Goal: Task Accomplishment & Management: Manage account settings

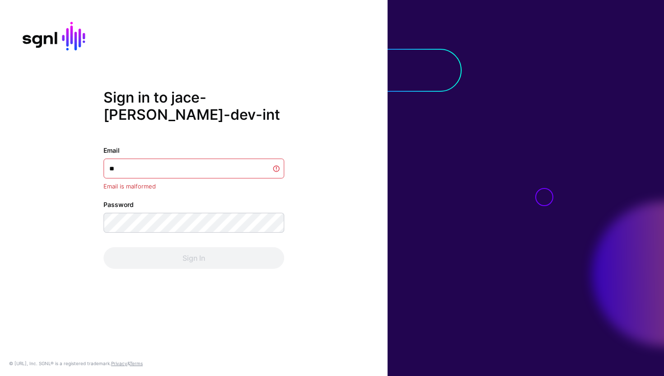
type input "*"
click at [172, 161] on input "**********" at bounding box center [193, 169] width 181 height 20
click at [135, 169] on input "**********" at bounding box center [193, 169] width 181 height 20
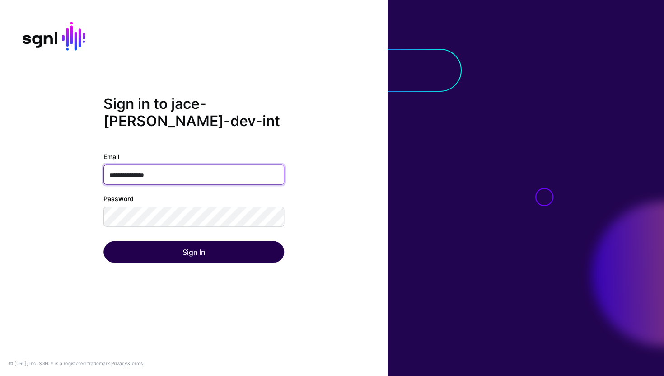
type input "**********"
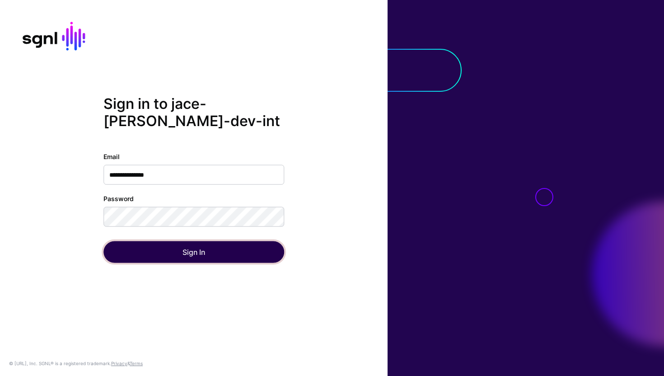
click at [160, 249] on button "Sign In" at bounding box center [193, 252] width 181 height 22
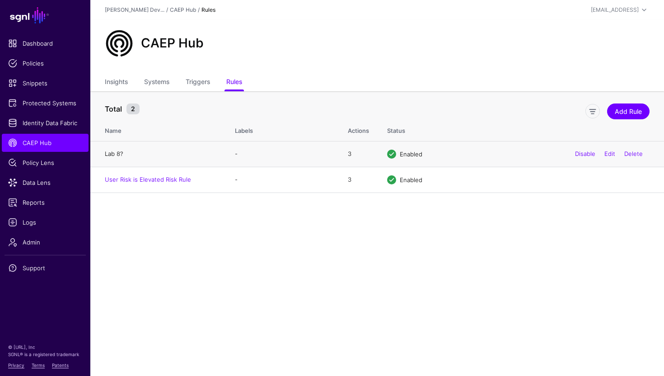
click at [117, 154] on link "Lab 8?" at bounding box center [114, 153] width 19 height 7
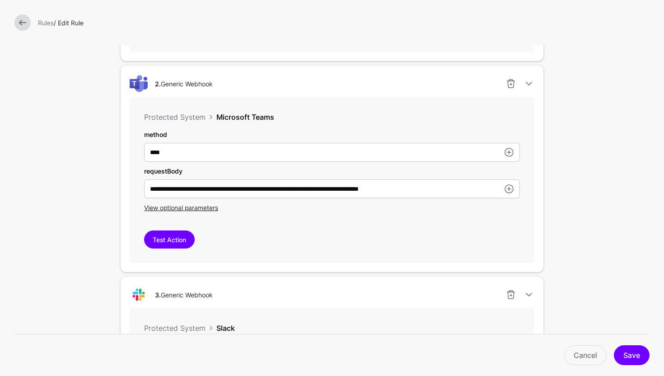
scroll to position [507, 0]
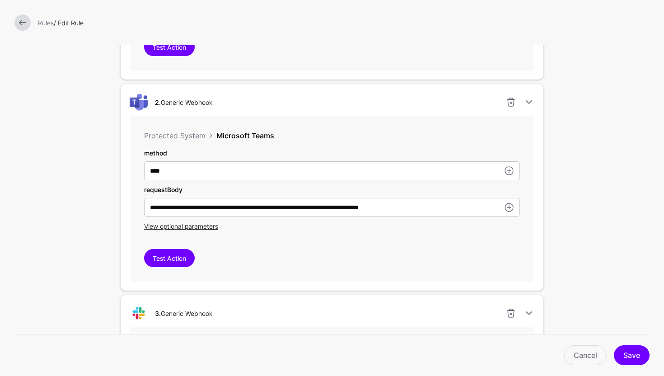
click at [230, 136] on span "Microsoft Teams" at bounding box center [245, 135] width 58 height 9
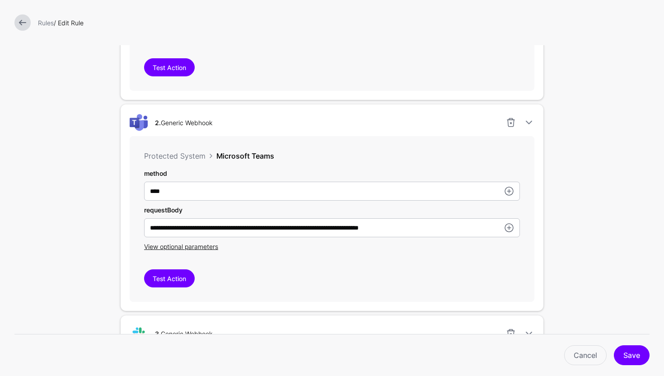
scroll to position [481, 0]
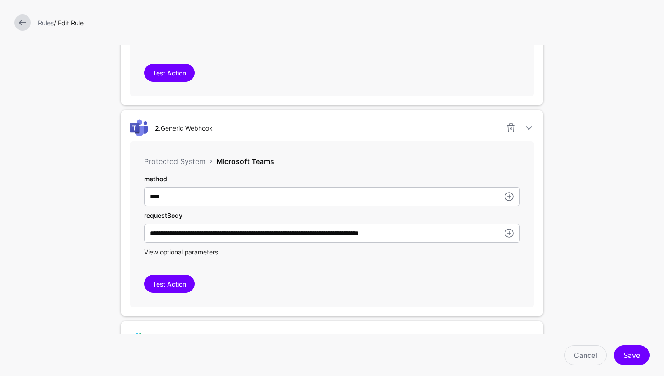
click at [190, 256] on span "View optional parameters" at bounding box center [181, 252] width 74 height 8
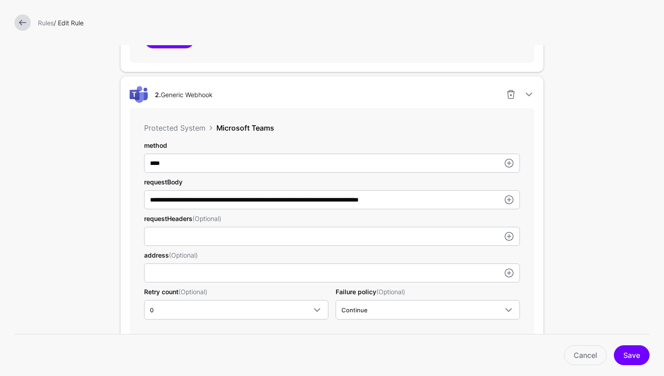
scroll to position [512, 0]
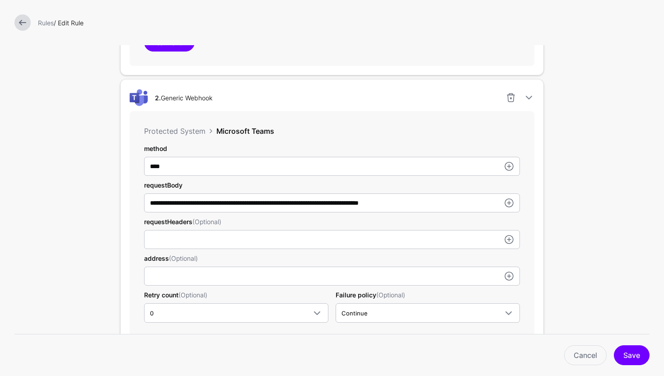
click at [24, 20] on link at bounding box center [22, 22] width 16 height 16
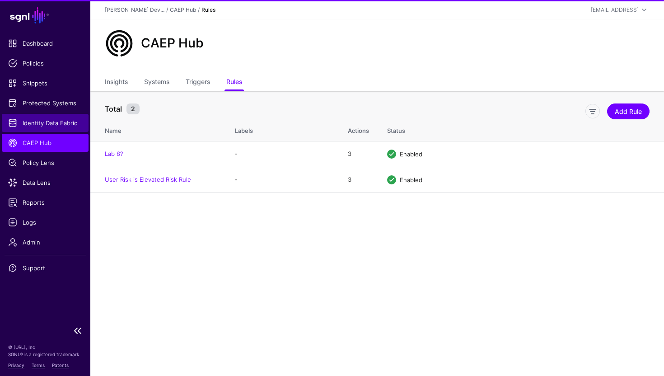
click at [61, 128] on link "Identity Data Fabric" at bounding box center [45, 123] width 87 height 18
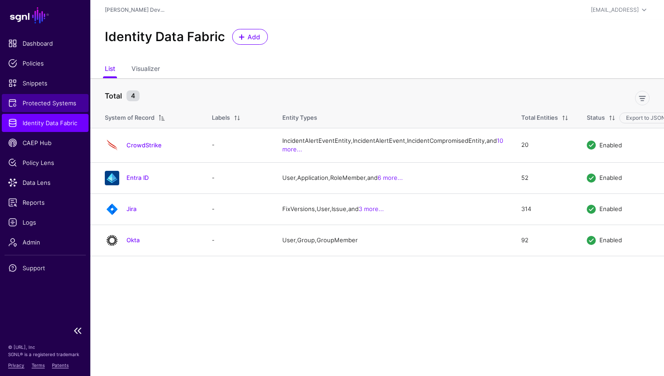
click at [38, 99] on span "Protected Systems" at bounding box center [45, 102] width 74 height 9
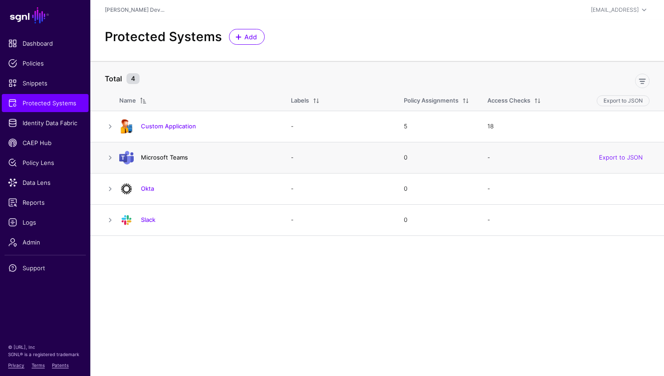
click at [175, 155] on link "Microsoft Teams" at bounding box center [164, 157] width 47 height 7
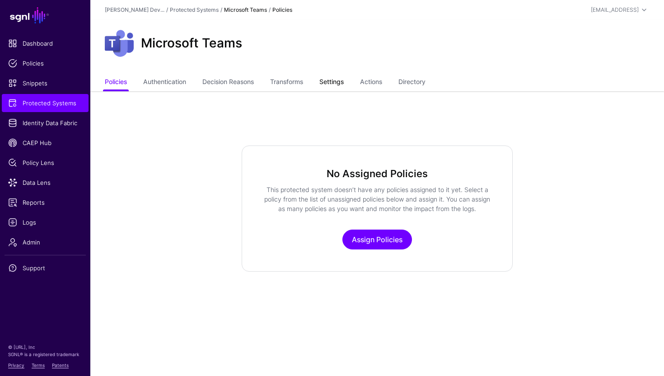
click at [340, 89] on link "Settings" at bounding box center [331, 82] width 24 height 17
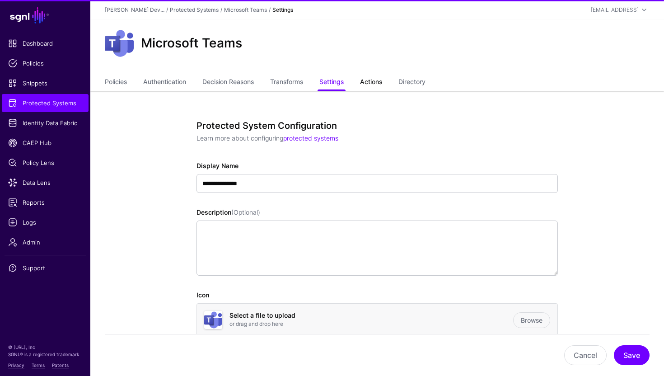
click at [376, 87] on link "Actions" at bounding box center [371, 82] width 22 height 17
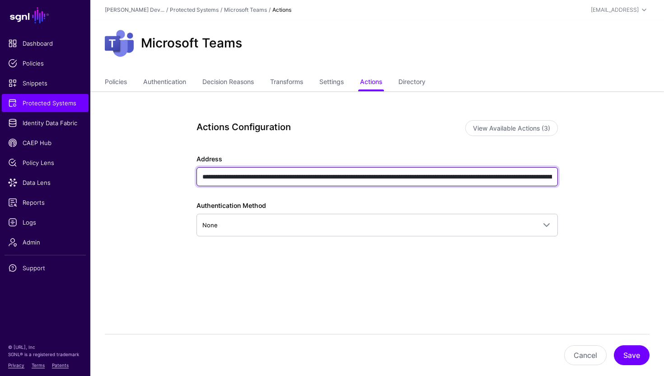
click at [487, 181] on input "**********" at bounding box center [376, 176] width 361 height 19
type input "**********"
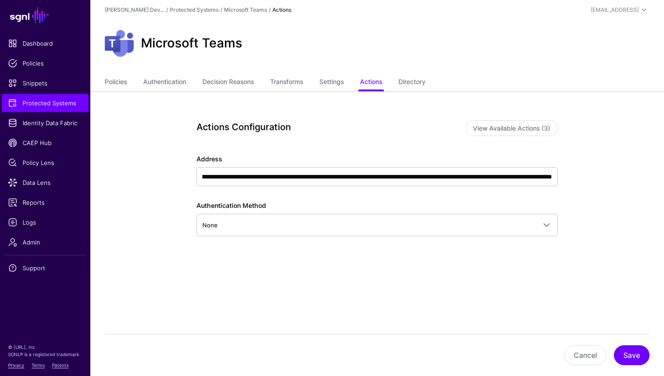
scroll to position [0, 0]
click at [630, 359] on button "Save" at bounding box center [632, 355] width 36 height 20
click at [30, 140] on span "CAEP Hub" at bounding box center [45, 142] width 74 height 9
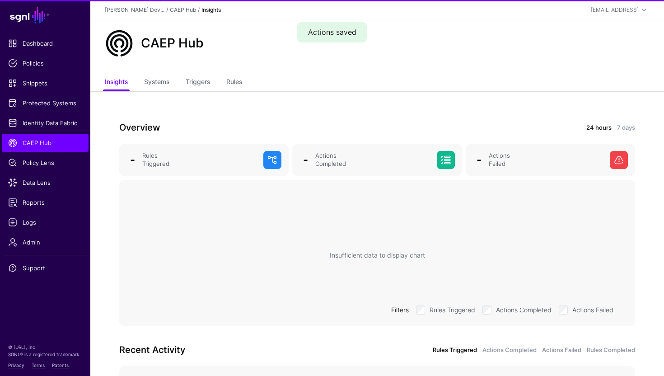
click at [229, 113] on div "Overview 24 hours 7 days - Rules Triggered - Actions Completed - Actions Failed…" at bounding box center [377, 265] width 574 height 348
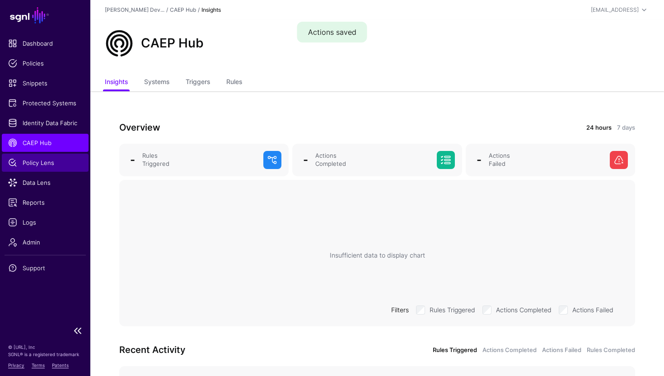
click at [44, 161] on span "Policy Lens" at bounding box center [45, 162] width 74 height 9
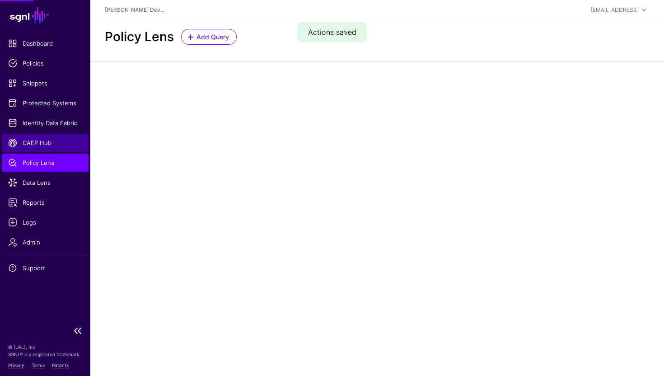
click at [54, 149] on link "CAEP Hub" at bounding box center [45, 143] width 87 height 18
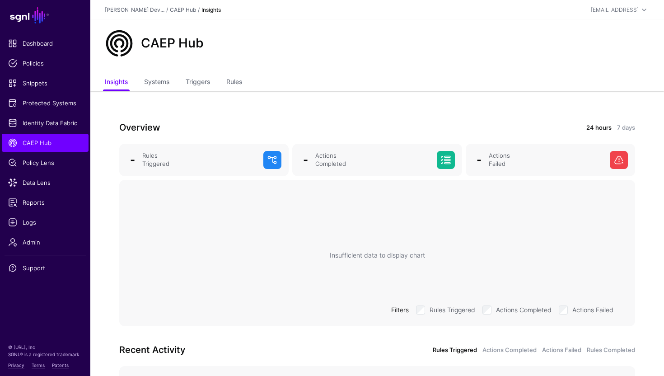
click at [212, 72] on div "CAEP Hub" at bounding box center [377, 47] width 574 height 54
click at [160, 84] on link "Systems" at bounding box center [156, 82] width 25 height 17
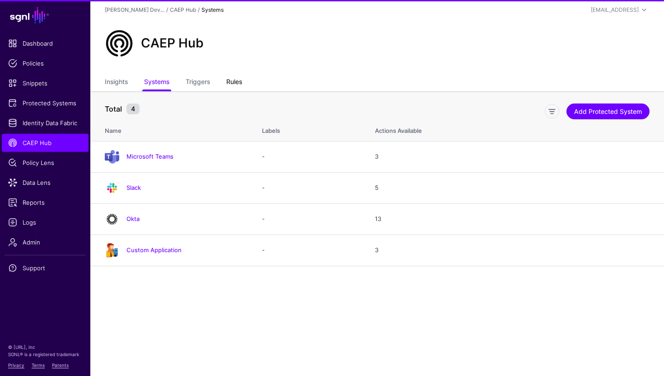
click at [231, 83] on link "Rules" at bounding box center [234, 82] width 16 height 17
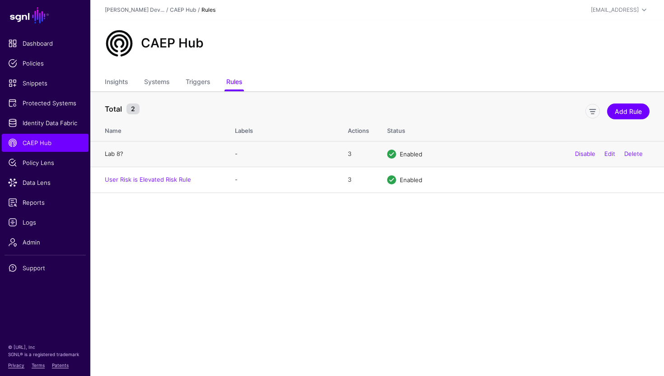
click at [117, 151] on link "Lab 8?" at bounding box center [114, 153] width 19 height 7
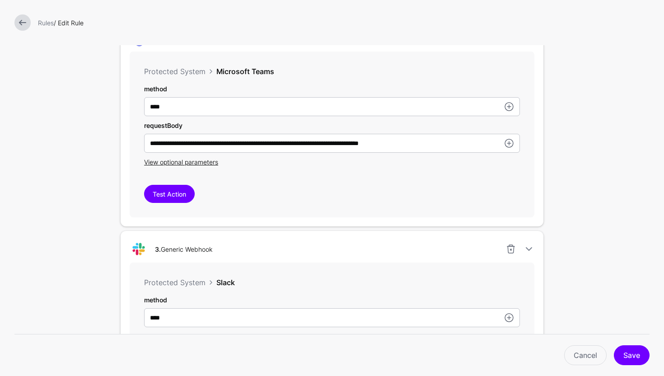
scroll to position [523, 0]
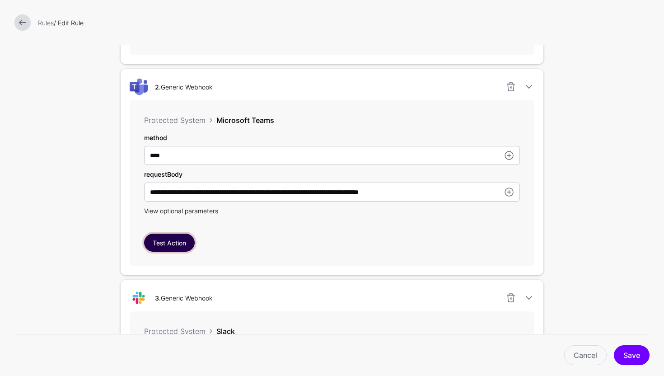
click at [168, 240] on button "Test Action" at bounding box center [169, 242] width 51 height 18
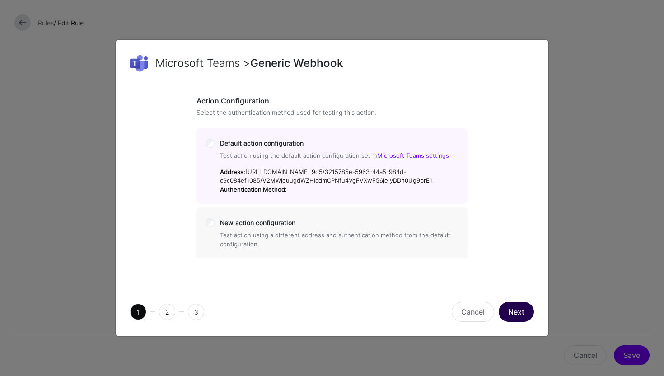
click at [511, 322] on button "Next" at bounding box center [516, 312] width 35 height 20
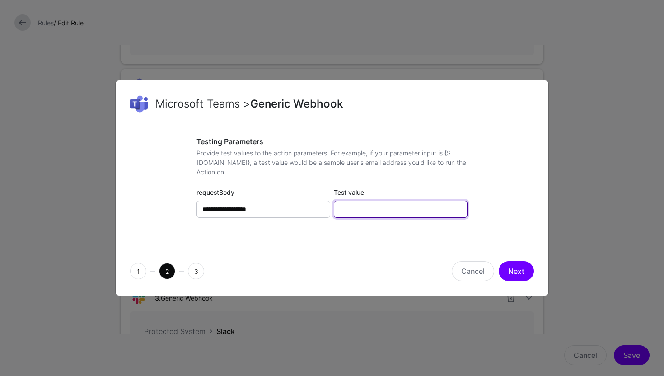
click at [367, 208] on input "Test value" at bounding box center [401, 209] width 134 height 17
paste input "**********"
type input "**********"
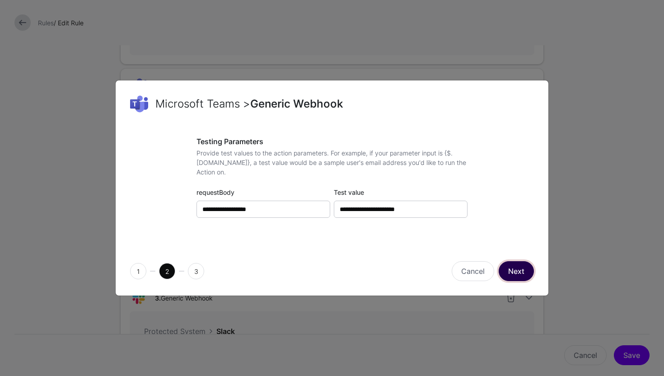
click at [517, 280] on button "Next" at bounding box center [516, 271] width 35 height 20
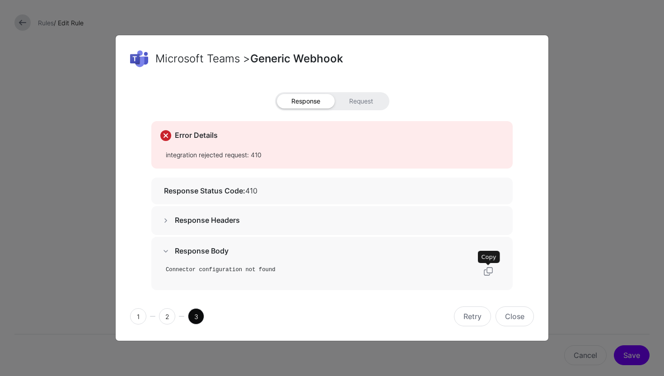
click at [487, 271] on link at bounding box center [488, 271] width 11 height 11
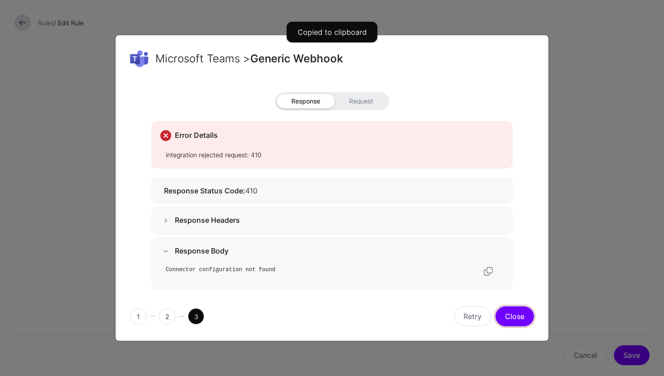
click at [519, 316] on button "Close" at bounding box center [514, 316] width 38 height 20
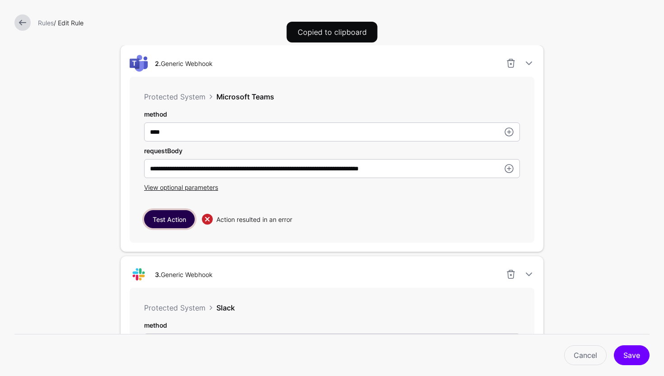
scroll to position [547, 0]
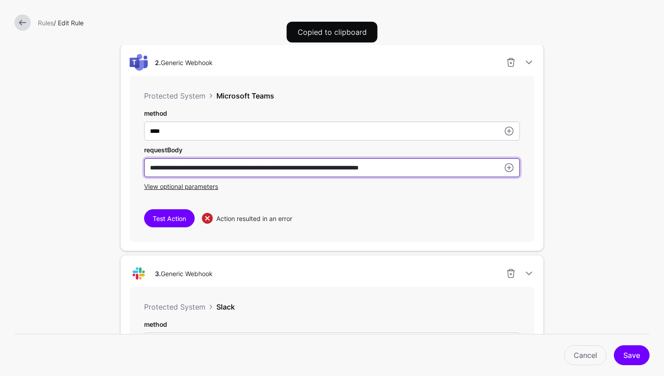
click at [407, 171] on input "**********" at bounding box center [332, 167] width 376 height 19
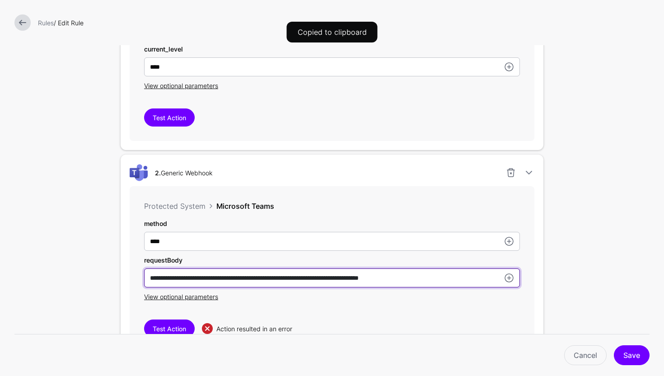
scroll to position [861, 0]
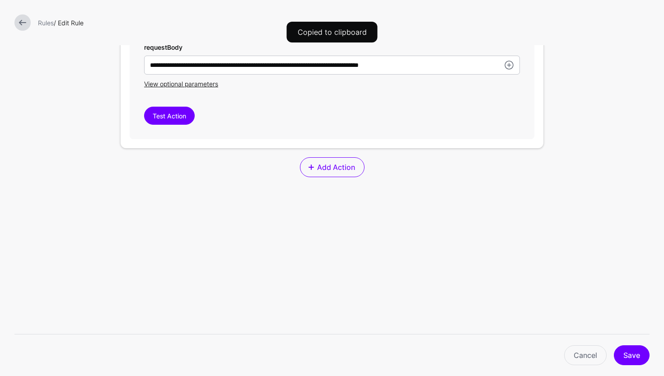
click at [17, 21] on link at bounding box center [22, 22] width 16 height 16
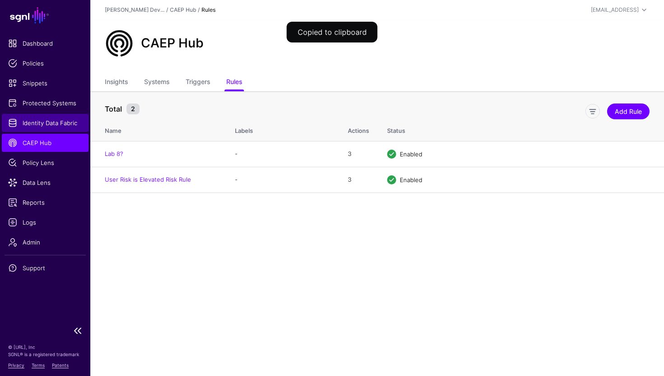
click at [62, 122] on span "Identity Data Fabric" at bounding box center [45, 122] width 74 height 9
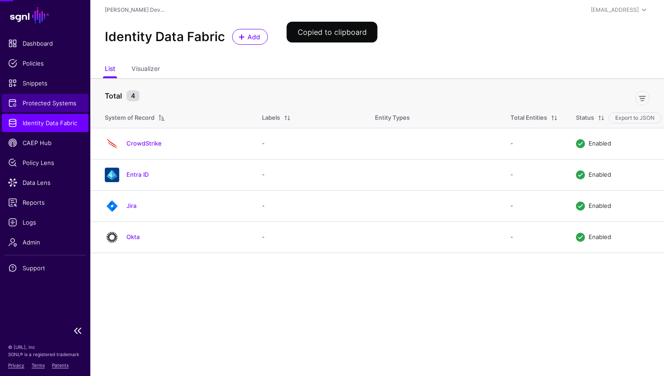
click at [59, 105] on span "Protected Systems" at bounding box center [45, 102] width 74 height 9
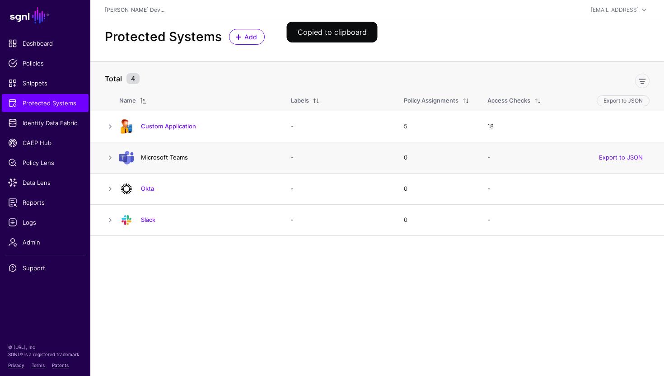
click at [165, 158] on link "Microsoft Teams" at bounding box center [164, 157] width 47 height 7
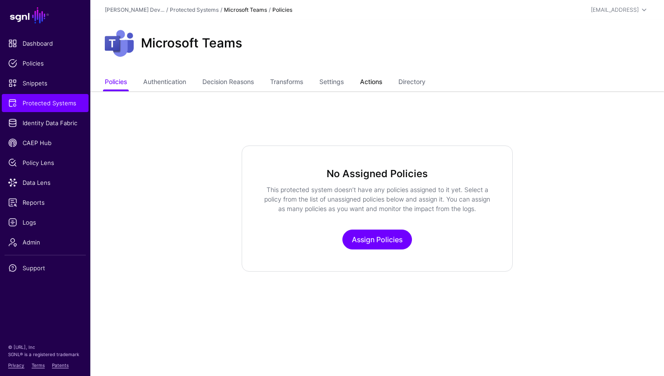
click at [372, 85] on link "Actions" at bounding box center [371, 82] width 22 height 17
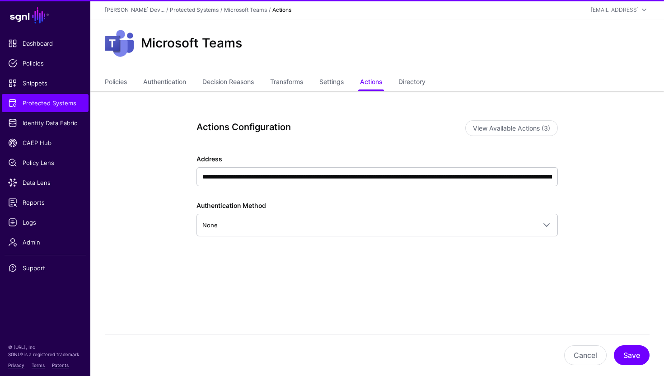
click at [323, 81] on ul "Policies Authentication Decision Reasons Transforms Settings Actions Directory" at bounding box center [377, 82] width 545 height 17
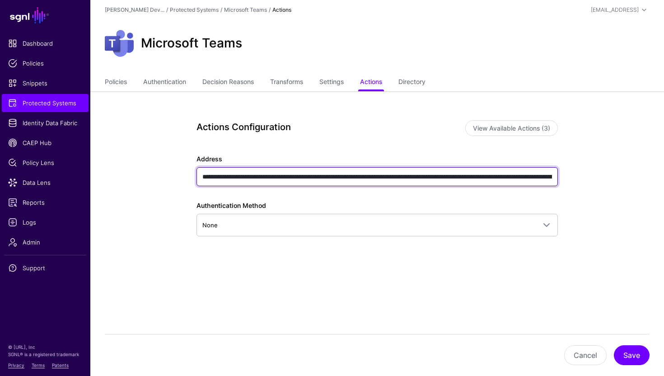
click at [272, 171] on input "**********" at bounding box center [376, 176] width 361 height 19
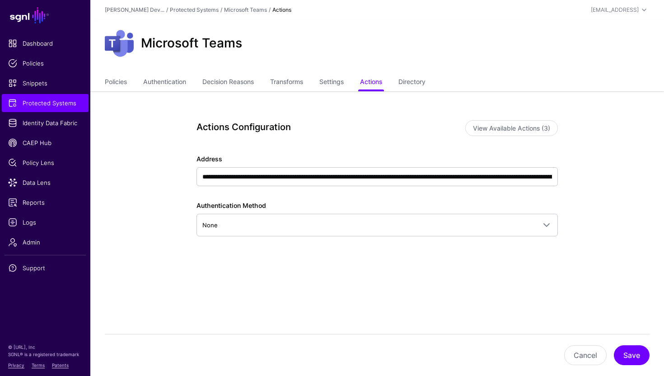
scroll to position [0, 392]
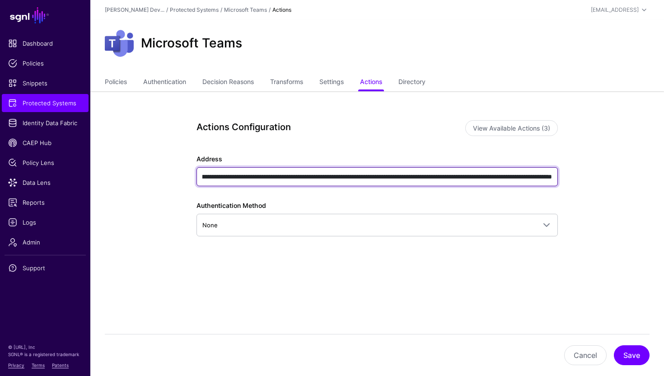
click at [379, 177] on input "**********" at bounding box center [376, 176] width 361 height 19
type input "**********"
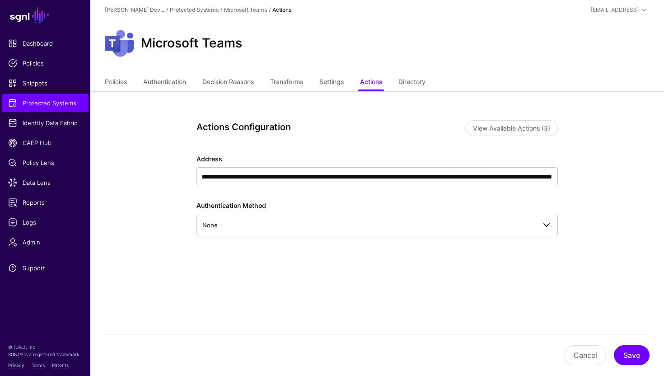
scroll to position [0, 0]
click at [624, 356] on button "Save" at bounding box center [632, 355] width 36 height 20
click at [52, 159] on span "Policy Lens" at bounding box center [45, 162] width 74 height 9
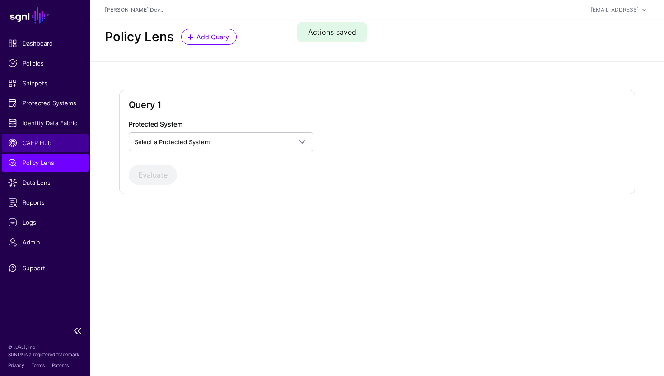
click at [51, 144] on span "CAEP Hub" at bounding box center [45, 142] width 74 height 9
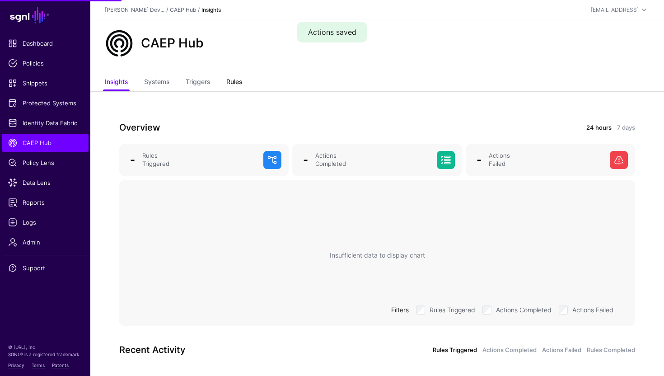
click at [235, 87] on link "Rules" at bounding box center [234, 82] width 16 height 17
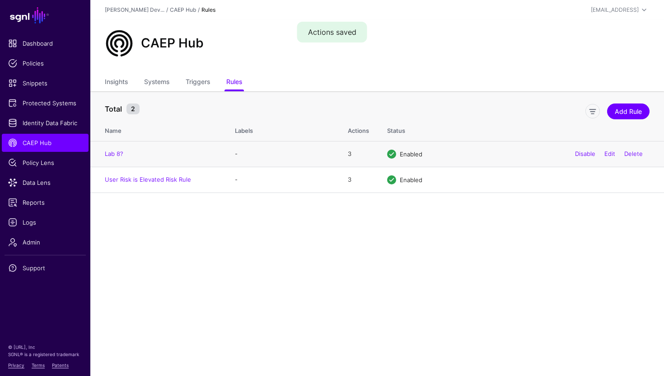
click at [101, 153] on td "Lab 8?" at bounding box center [157, 154] width 135 height 26
click at [116, 153] on link "Lab 8?" at bounding box center [114, 153] width 19 height 7
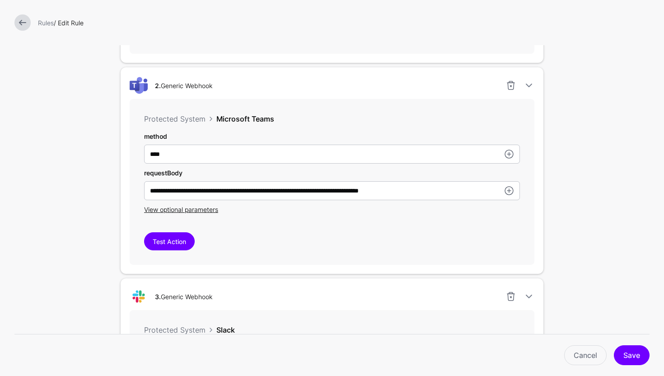
scroll to position [533, 0]
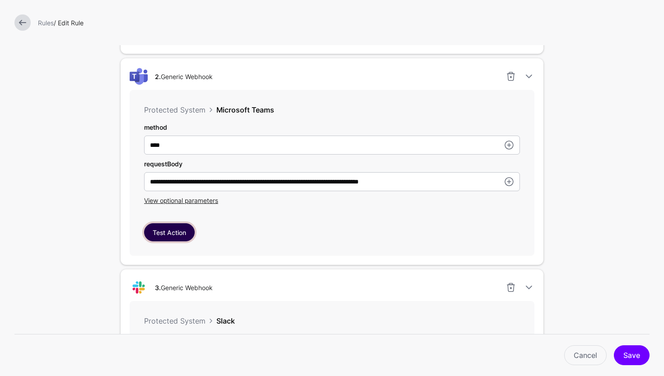
click at [185, 235] on button "Test Action" at bounding box center [169, 232] width 51 height 18
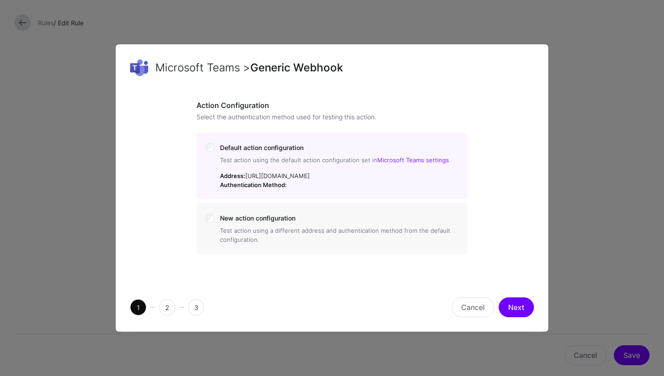
click at [532, 331] on div "1 2 3 Cancel Next" at bounding box center [332, 307] width 433 height 49
click at [519, 317] on button "Next" at bounding box center [516, 307] width 35 height 20
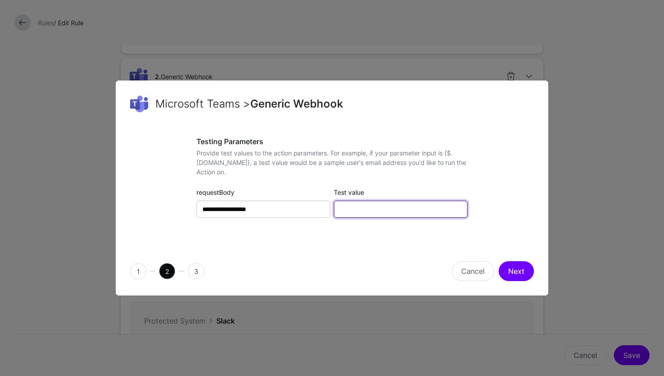
click at [362, 205] on input "Test value" at bounding box center [401, 209] width 134 height 17
paste input "**********"
type input "*"
click at [375, 210] on input "Test value" at bounding box center [401, 209] width 134 height 17
paste input "**********"
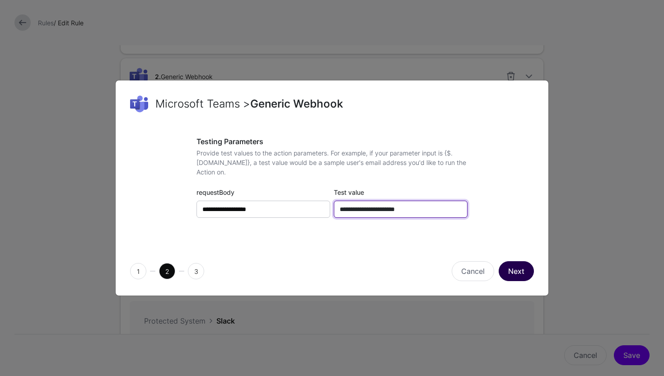
type input "**********"
click at [517, 268] on button "Next" at bounding box center [516, 271] width 35 height 20
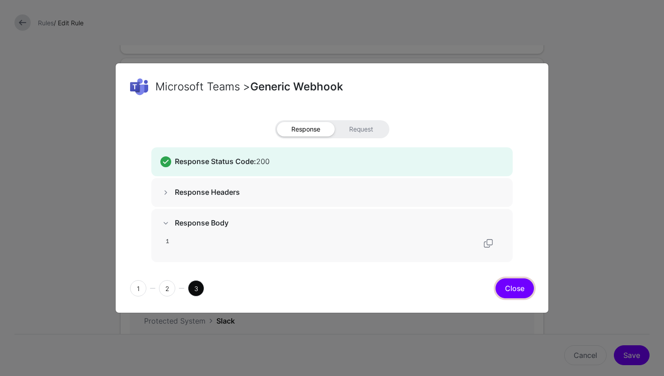
click at [509, 287] on button "Close" at bounding box center [514, 288] width 38 height 20
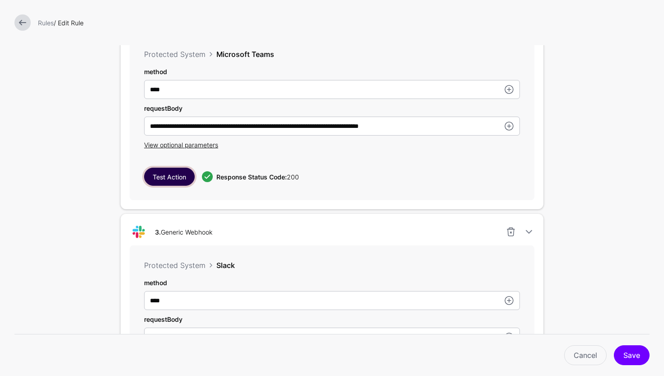
scroll to position [620, 0]
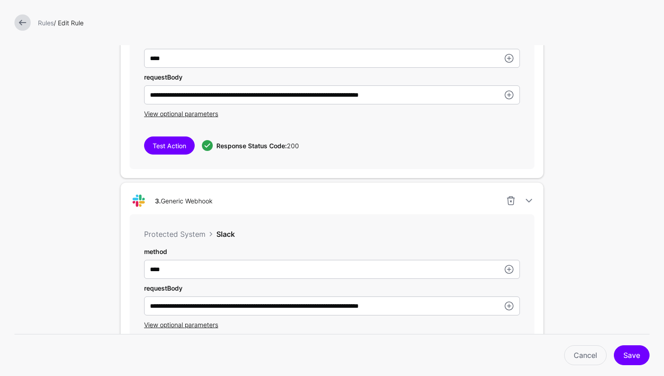
click at [30, 24] on link at bounding box center [22, 22] width 16 height 16
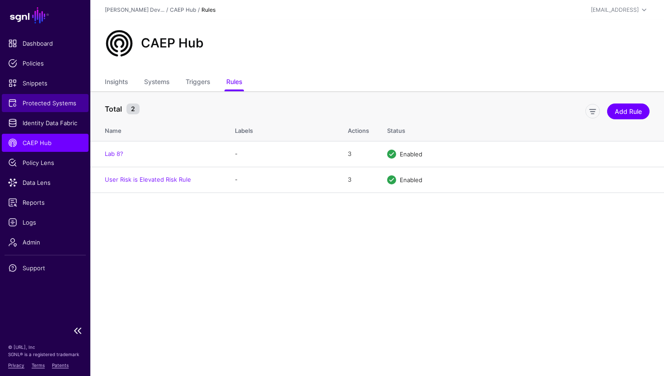
click at [56, 104] on span "Protected Systems" at bounding box center [45, 102] width 74 height 9
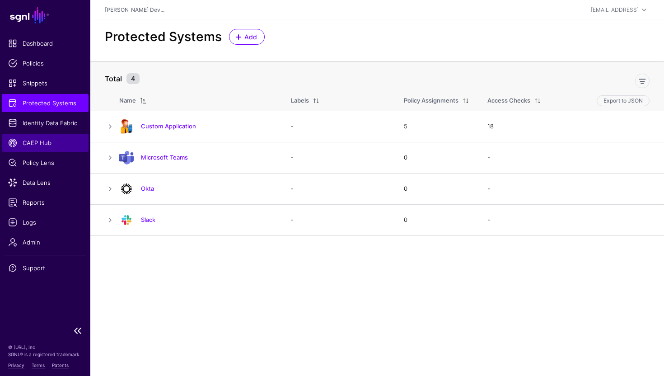
click at [53, 140] on span "CAEP Hub" at bounding box center [45, 142] width 74 height 9
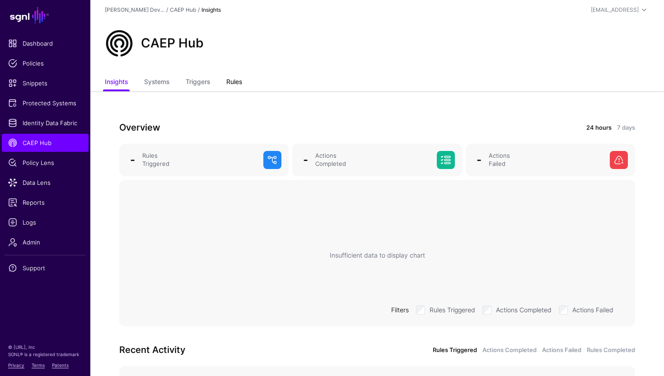
click at [230, 88] on link "Rules" at bounding box center [234, 82] width 16 height 17
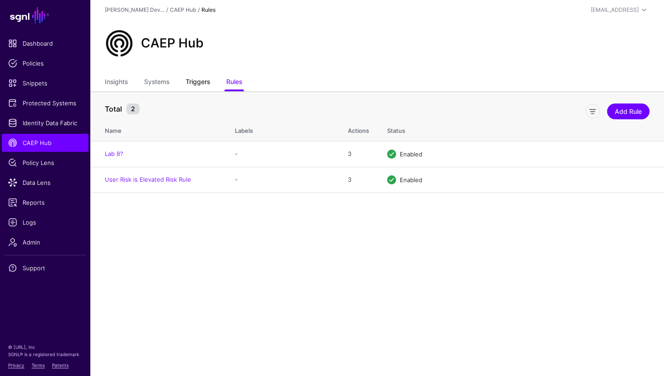
click at [192, 88] on link "Triggers" at bounding box center [198, 82] width 24 height 17
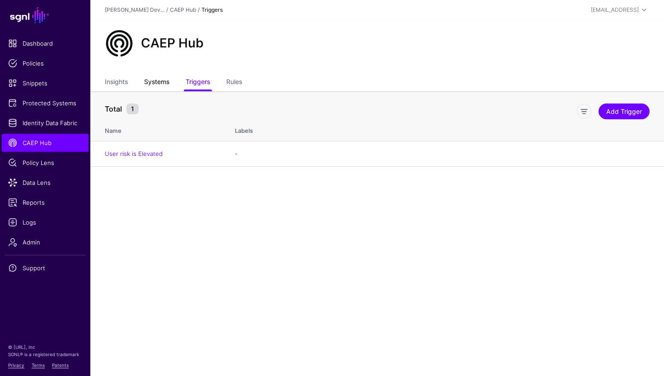
click at [162, 79] on link "Systems" at bounding box center [156, 82] width 25 height 17
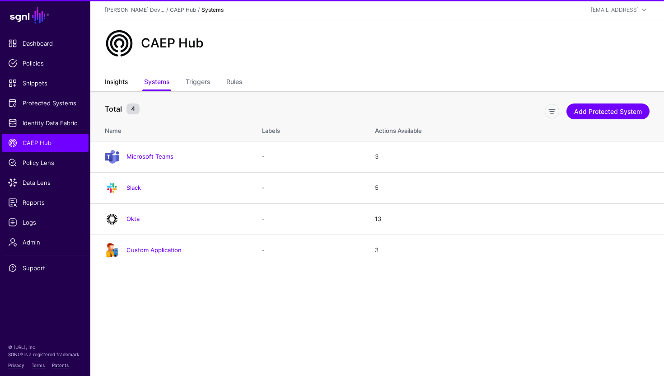
click at [127, 83] on link "Insights" at bounding box center [116, 82] width 23 height 17
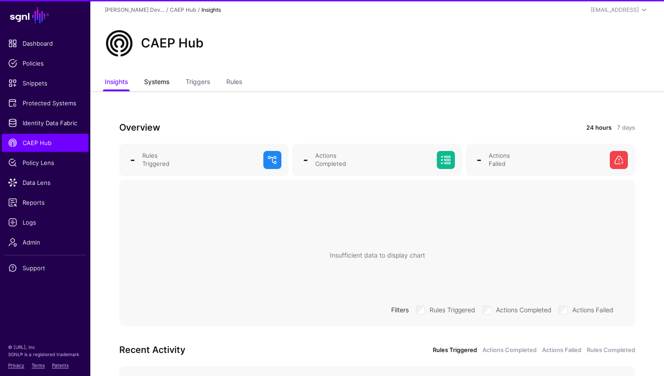
click at [162, 84] on link "Systems" at bounding box center [156, 82] width 25 height 17
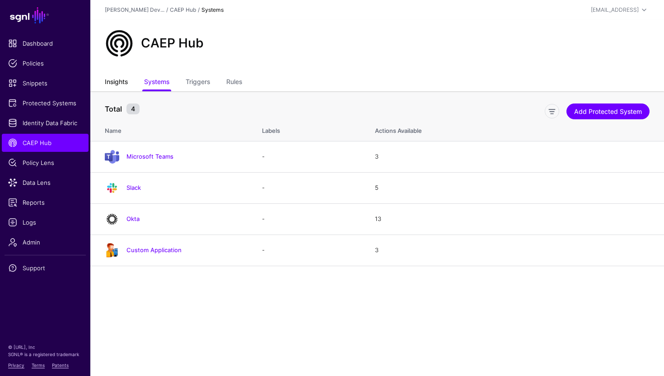
click at [117, 82] on link "Insights" at bounding box center [116, 82] width 23 height 17
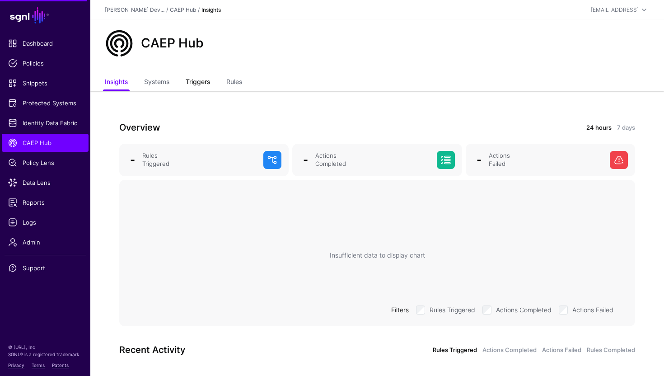
click at [209, 81] on link "Triggers" at bounding box center [198, 82] width 24 height 17
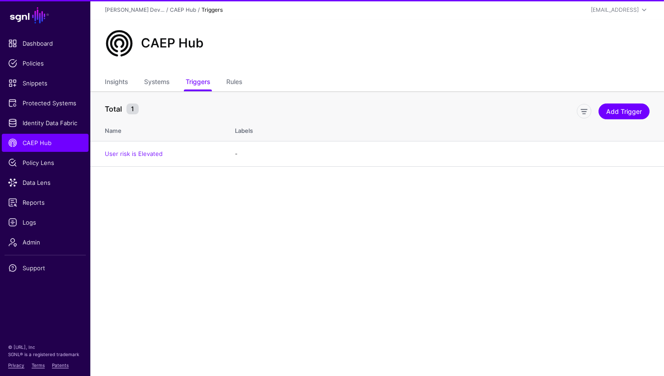
click at [246, 81] on ul "Insights Systems Triggers Rules" at bounding box center [377, 82] width 545 height 17
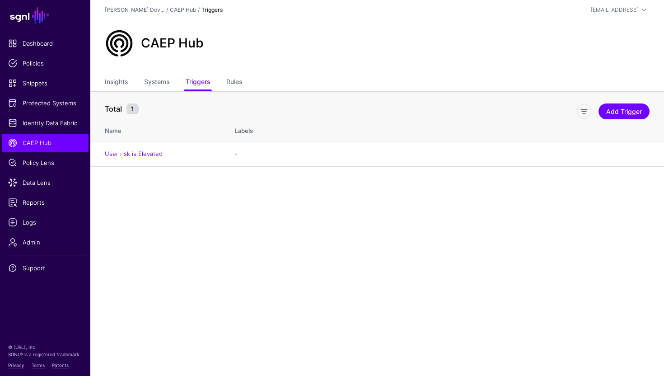
click at [245, 81] on ul "Insights Systems Triggers Rules" at bounding box center [377, 82] width 545 height 17
click at [238, 81] on link "Rules" at bounding box center [234, 82] width 16 height 17
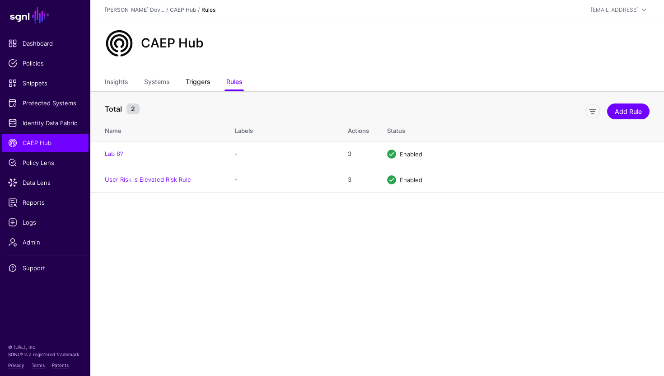
click at [203, 75] on link "Triggers" at bounding box center [198, 82] width 24 height 17
